Goal: Check status: Check status

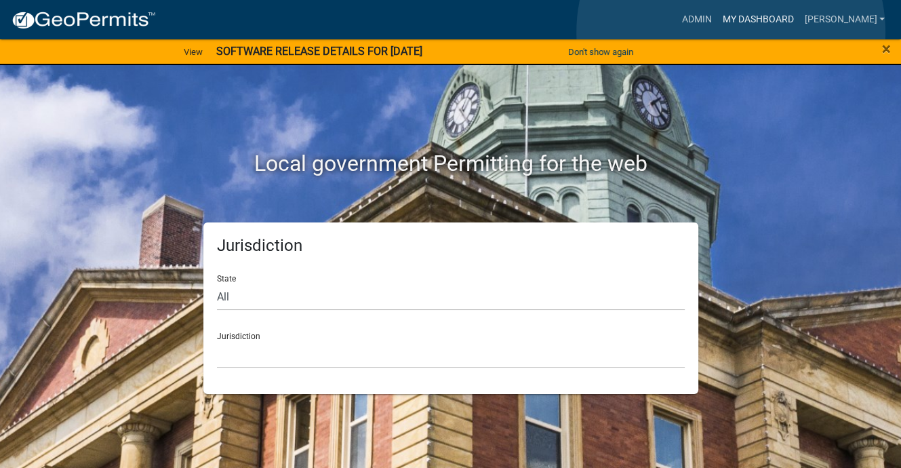
click at [731, 32] on link "My Dashboard" at bounding box center [758, 20] width 82 height 26
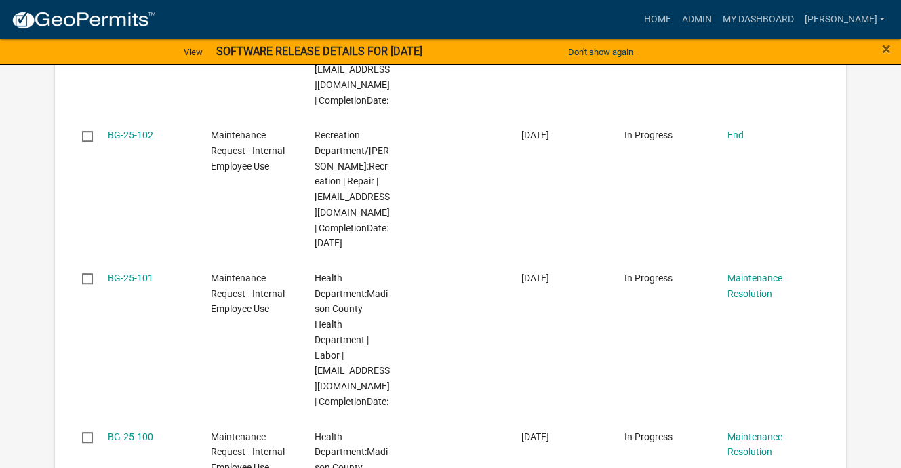
scroll to position [678, 0]
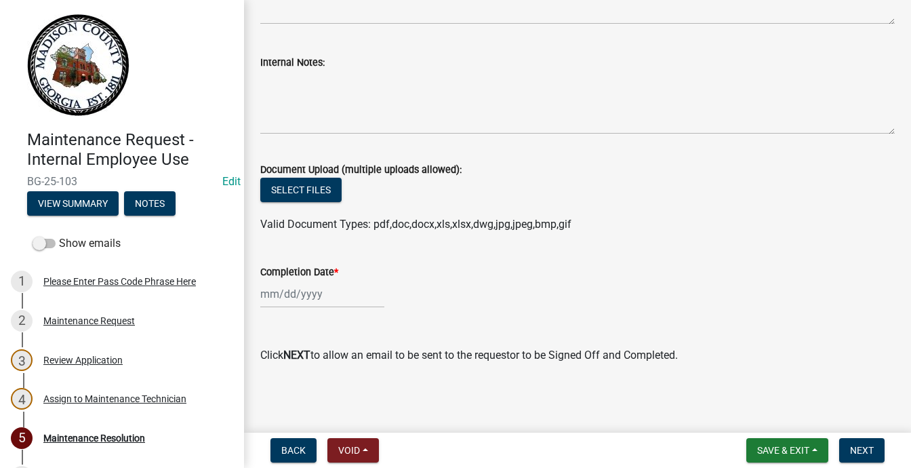
scroll to position [407, 0]
click at [119, 216] on button "View Summary" at bounding box center [73, 203] width 92 height 24
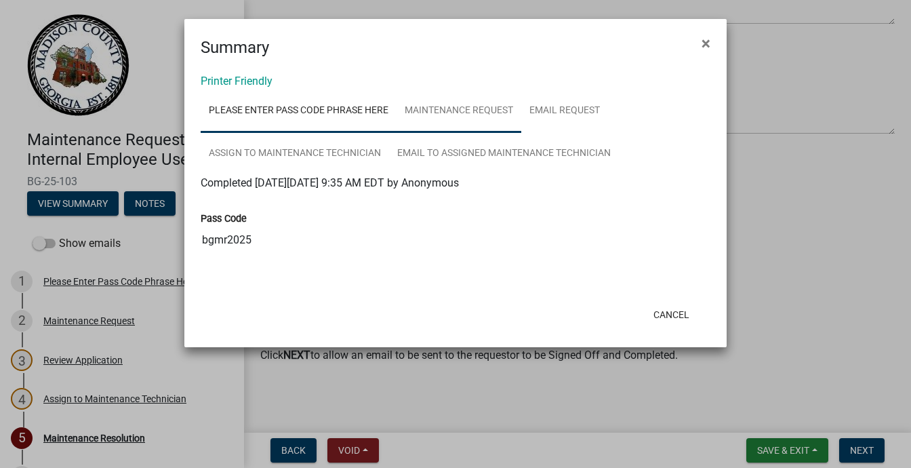
click at [518, 133] on link "Maintenance Request" at bounding box center [459, 111] width 125 height 43
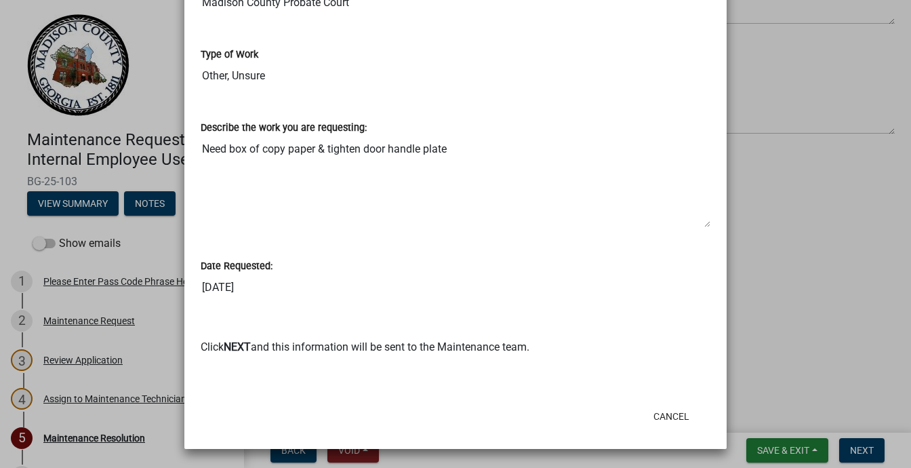
scroll to position [1238, 0]
click at [643, 404] on button "Cancel" at bounding box center [672, 416] width 58 height 24
